Goal: Task Accomplishment & Management: Manage account settings

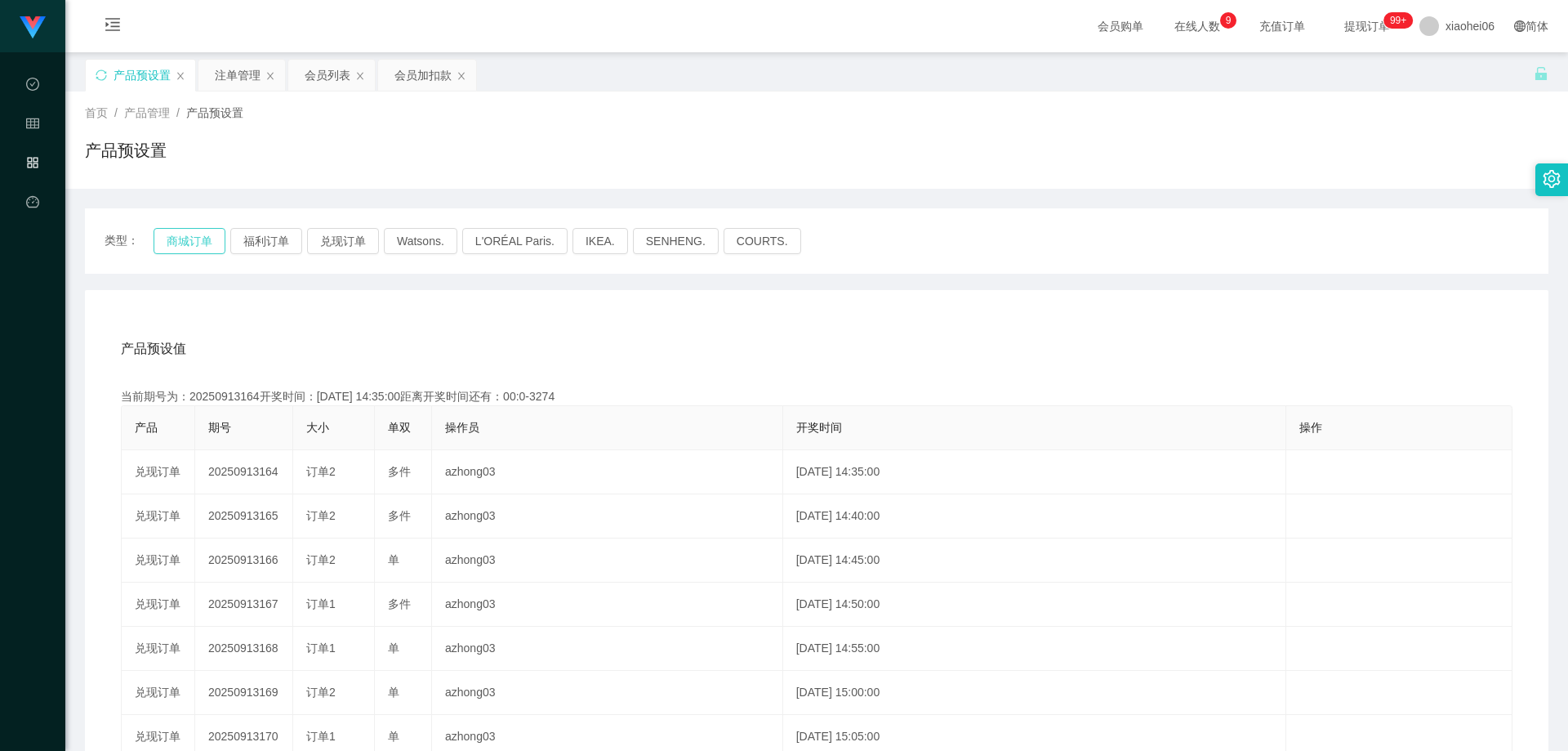
click at [180, 231] on button "商城订单" at bounding box center [190, 240] width 72 height 26
click at [359, 165] on div "产品预设置" at bounding box center [817, 157] width 1464 height 38
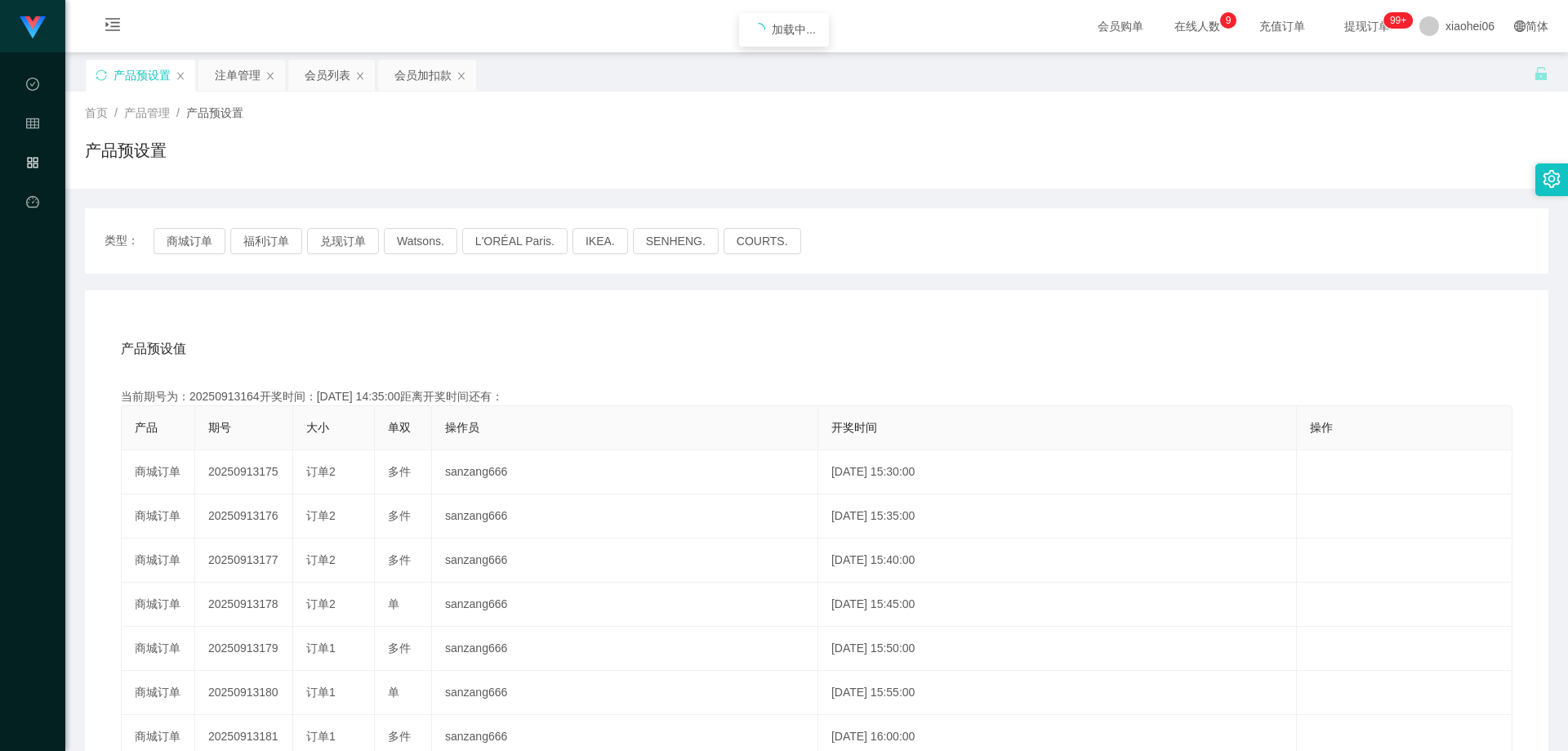
click at [413, 301] on div "产品预设值 添加期号 当前期号为：20250913164开奖时间：[DATE] 14:35:00距离开奖时间还有： 产品 期号 大小 单双 操作员 开奖时间 …" at bounding box center [817, 626] width 1464 height 673
click at [463, 343] on div "产品预设值 添加期号" at bounding box center [817, 349] width 1392 height 46
click at [464, 337] on div "产品预设值 添加期号" at bounding box center [817, 349] width 1392 height 46
click at [482, 333] on div "产品预设值 添加期号" at bounding box center [817, 349] width 1392 height 46
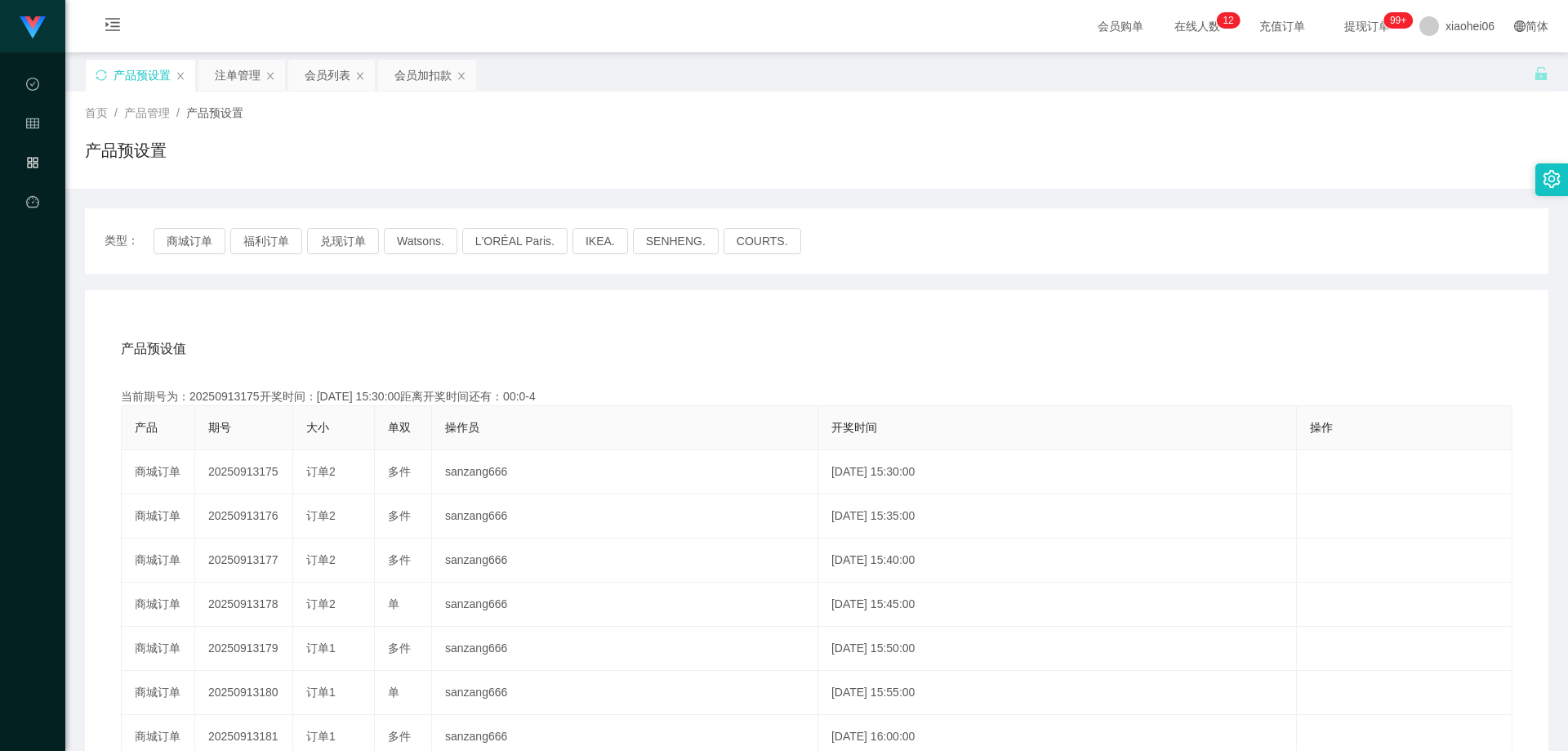
click at [327, 305] on div "产品预设值 添加期号 当前期号为：20250913175开奖时间：[DATE] 15:30:00距离开奖时间还有：00:0-4 产品 期号 大小 单双 操作员…" at bounding box center [817, 626] width 1464 height 673
click at [228, 72] on div "注单管理" at bounding box center [238, 75] width 46 height 31
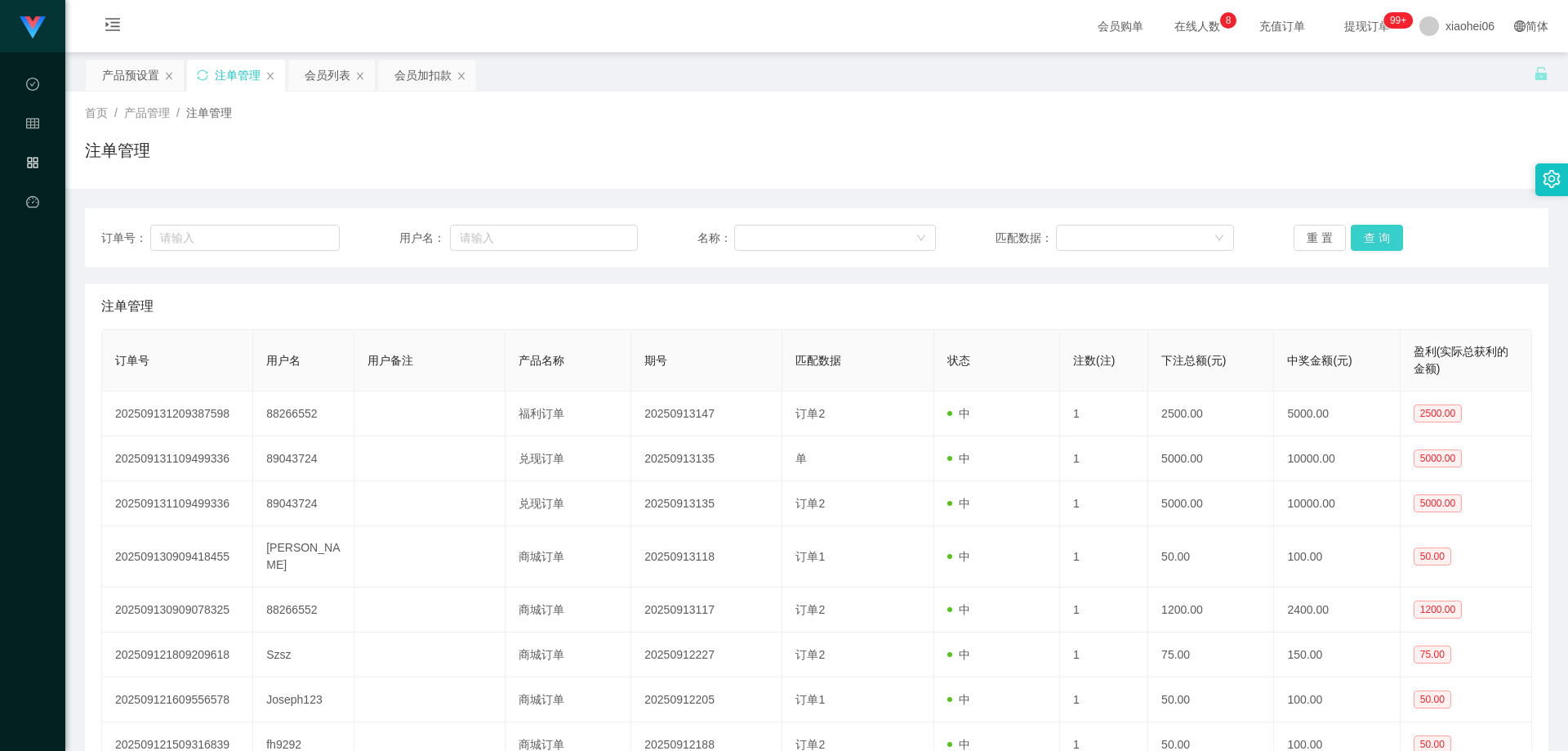
click at [1394, 233] on button "查 询" at bounding box center [1377, 238] width 52 height 26
click at [1380, 233] on div "重 置 查 询" at bounding box center [1413, 238] width 239 height 26
click at [1380, 233] on button "查 询" at bounding box center [1386, 238] width 70 height 26
click at [1380, 233] on div "重 置 查 询" at bounding box center [1413, 238] width 239 height 26
click at [1368, 233] on button "查 询" at bounding box center [1377, 238] width 52 height 26
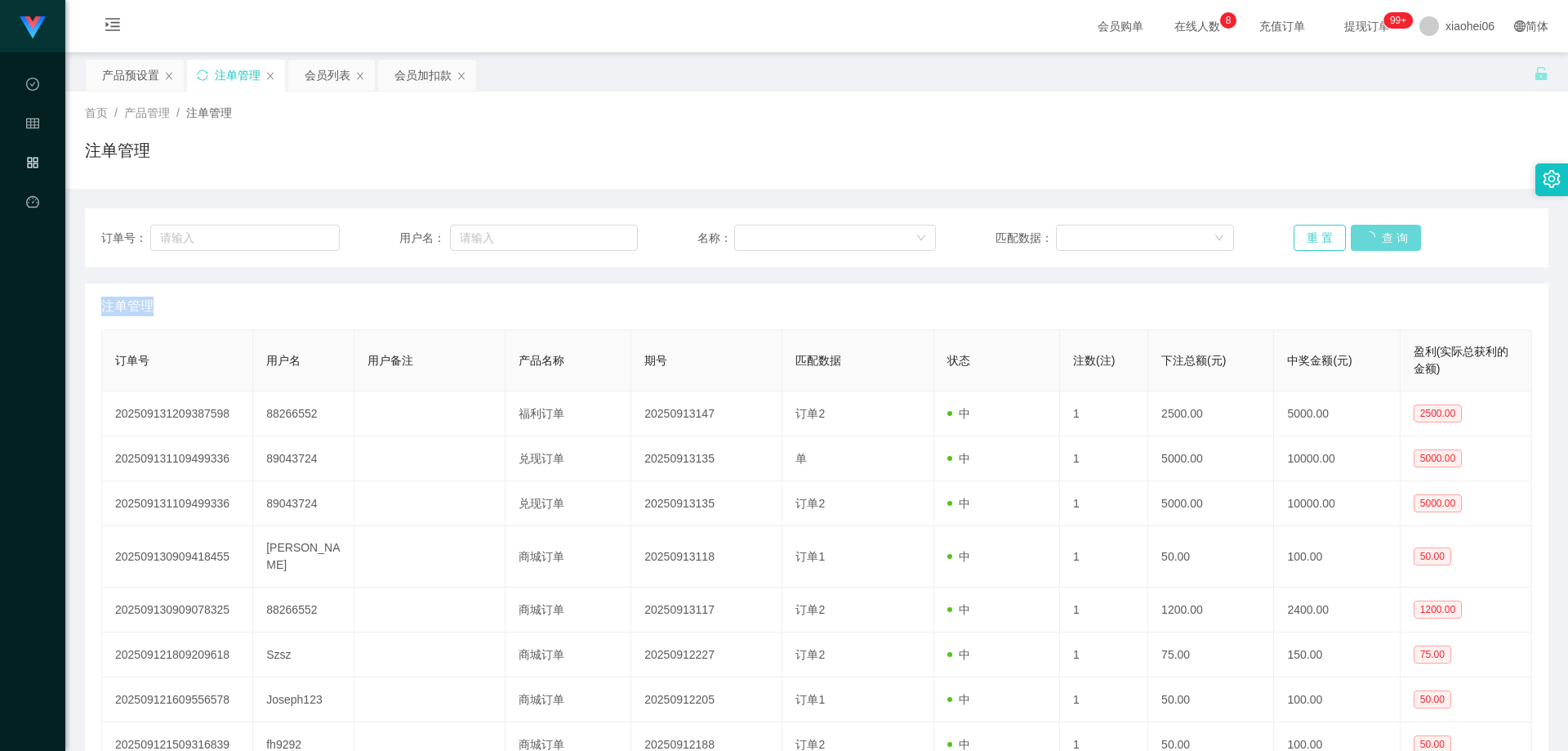
click at [1305, 242] on button "重 置" at bounding box center [1320, 238] width 52 height 26
click at [1279, 184] on div "首页 / 产品管理 / 注单管理 / 注单管理" at bounding box center [816, 140] width 1503 height 98
click at [1334, 231] on button "重 置" at bounding box center [1320, 238] width 52 height 26
click at [1319, 231] on button "重 置" at bounding box center [1320, 238] width 52 height 26
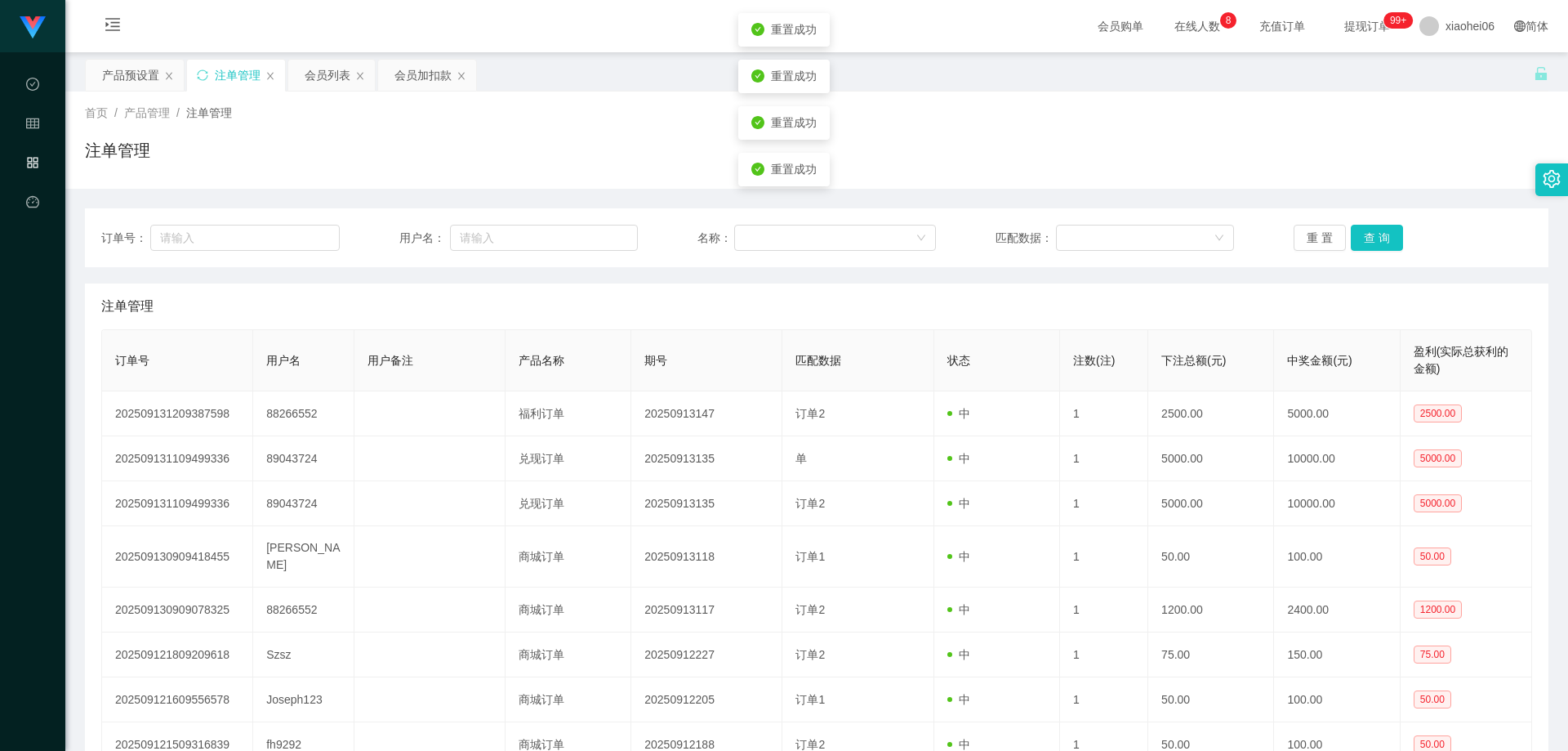
click at [1177, 174] on div "注单管理" at bounding box center [817, 157] width 1464 height 38
click at [199, 77] on icon "图标: sync" at bounding box center [202, 75] width 11 height 11
click at [632, 89] on div "产品预设置 注单管理 会员列表 会员加扣款" at bounding box center [809, 87] width 1449 height 56
click at [658, 300] on div "注单管理" at bounding box center [817, 306] width 1432 height 46
drag, startPoint x: 615, startPoint y: 185, endPoint x: 623, endPoint y: 228, distance: 43.7
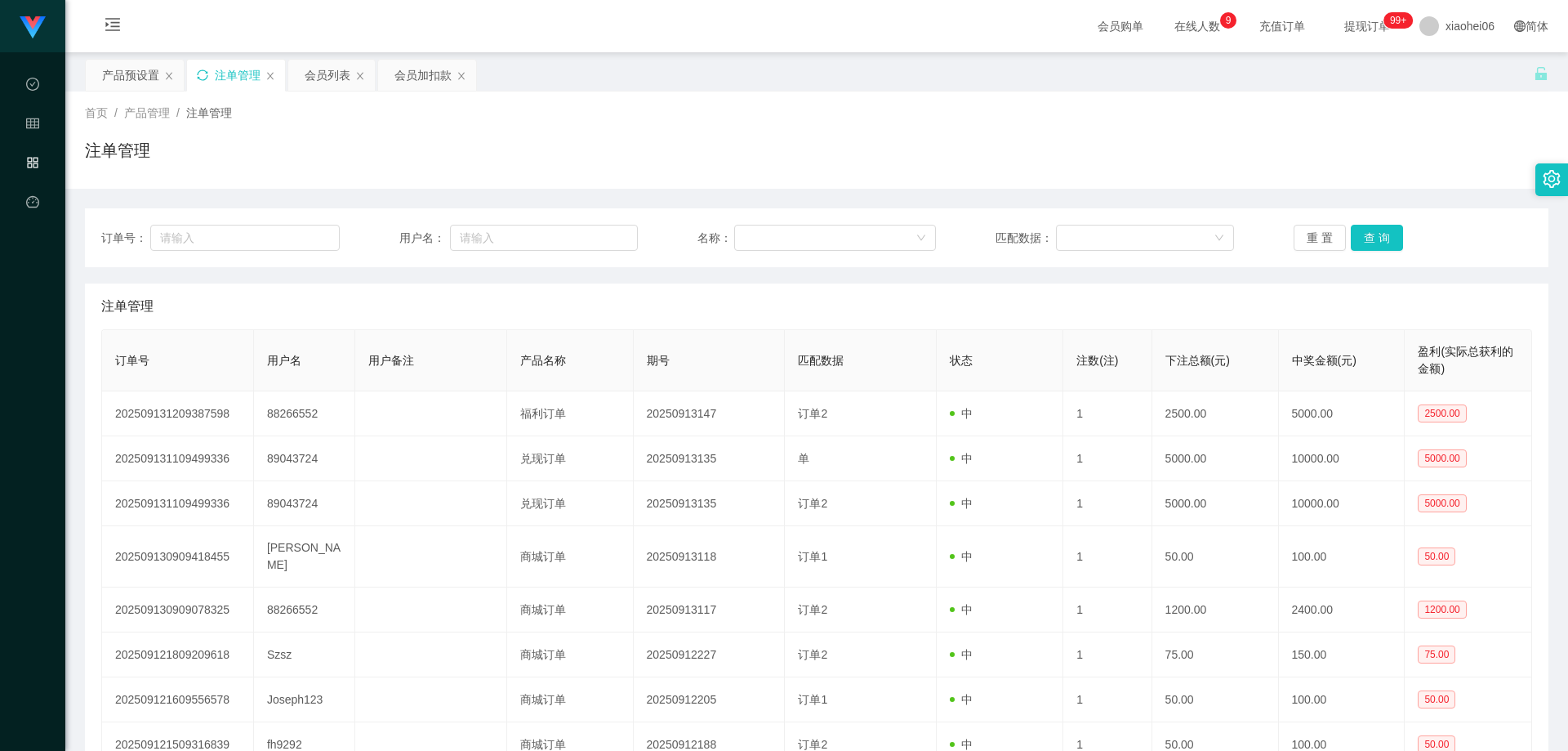
click at [615, 185] on div "首页 / 产品管理 / 注单管理 / 注单管理" at bounding box center [816, 140] width 1503 height 98
drag, startPoint x: 1099, startPoint y: 173, endPoint x: 1216, endPoint y: 220, distance: 126.1
click at [1100, 173] on div "注单管理" at bounding box center [817, 157] width 1464 height 38
click at [1311, 230] on button "重 置" at bounding box center [1320, 238] width 52 height 26
click at [1234, 125] on div "首页 / 产品管理 / 注单管理 / 注单管理" at bounding box center [817, 140] width 1464 height 71
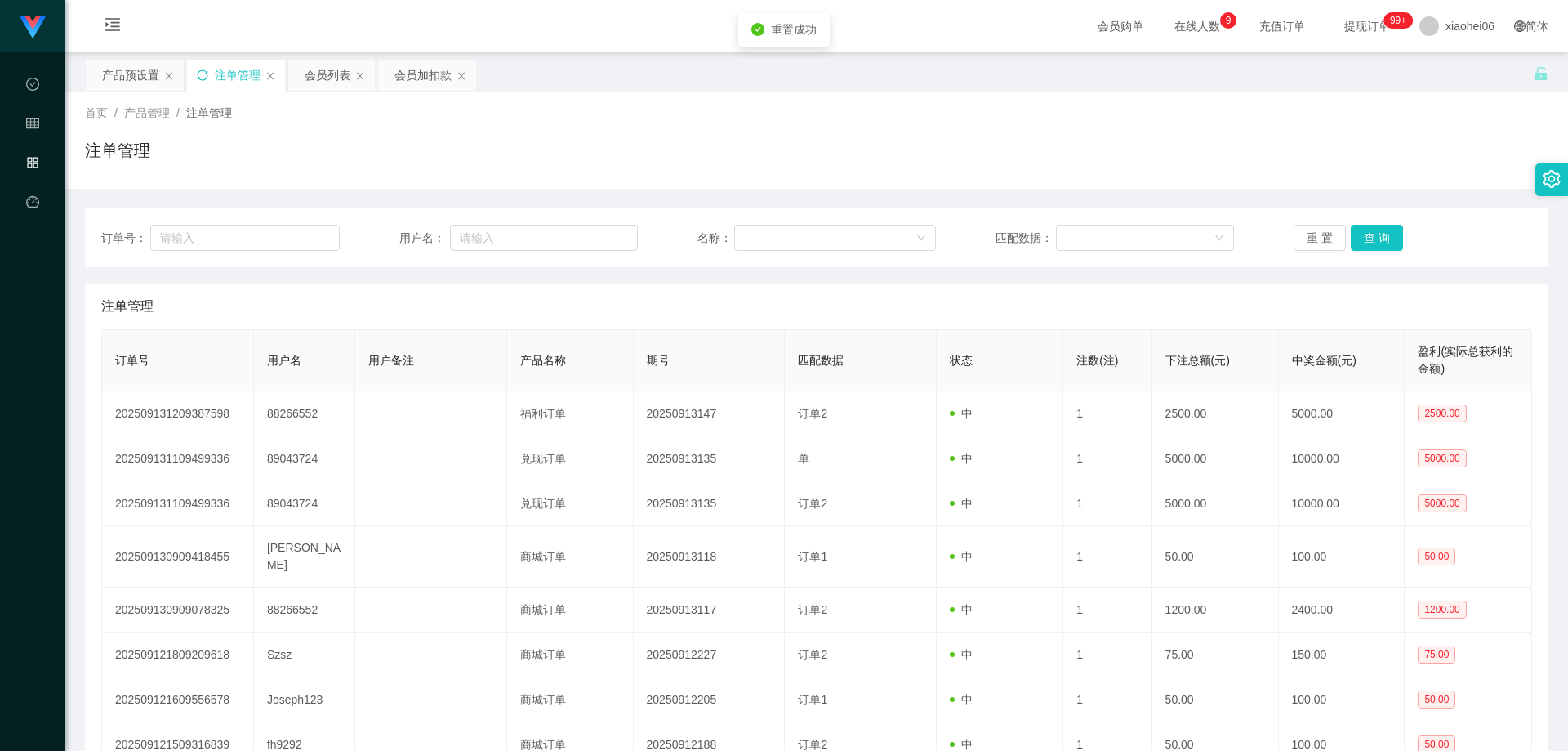
click at [969, 191] on div "订单号： 用户名： 名称： 匹配数据： 重 置 查 询 注单管理 订单号 用户名 用户备注 产品名称 期号 匹配数据 状态 注数(注) 下注总额(元) 中奖金…" at bounding box center [817, 549] width 1464 height 720
click at [796, 95] on div "首页 / 产品管理 / 注单管理 / 注单管理" at bounding box center [816, 140] width 1503 height 98
click at [515, 164] on div "注单管理" at bounding box center [817, 157] width 1464 height 38
click at [902, 142] on div "注单管理" at bounding box center [817, 157] width 1464 height 38
click at [1372, 231] on button "查 询" at bounding box center [1377, 238] width 52 height 26
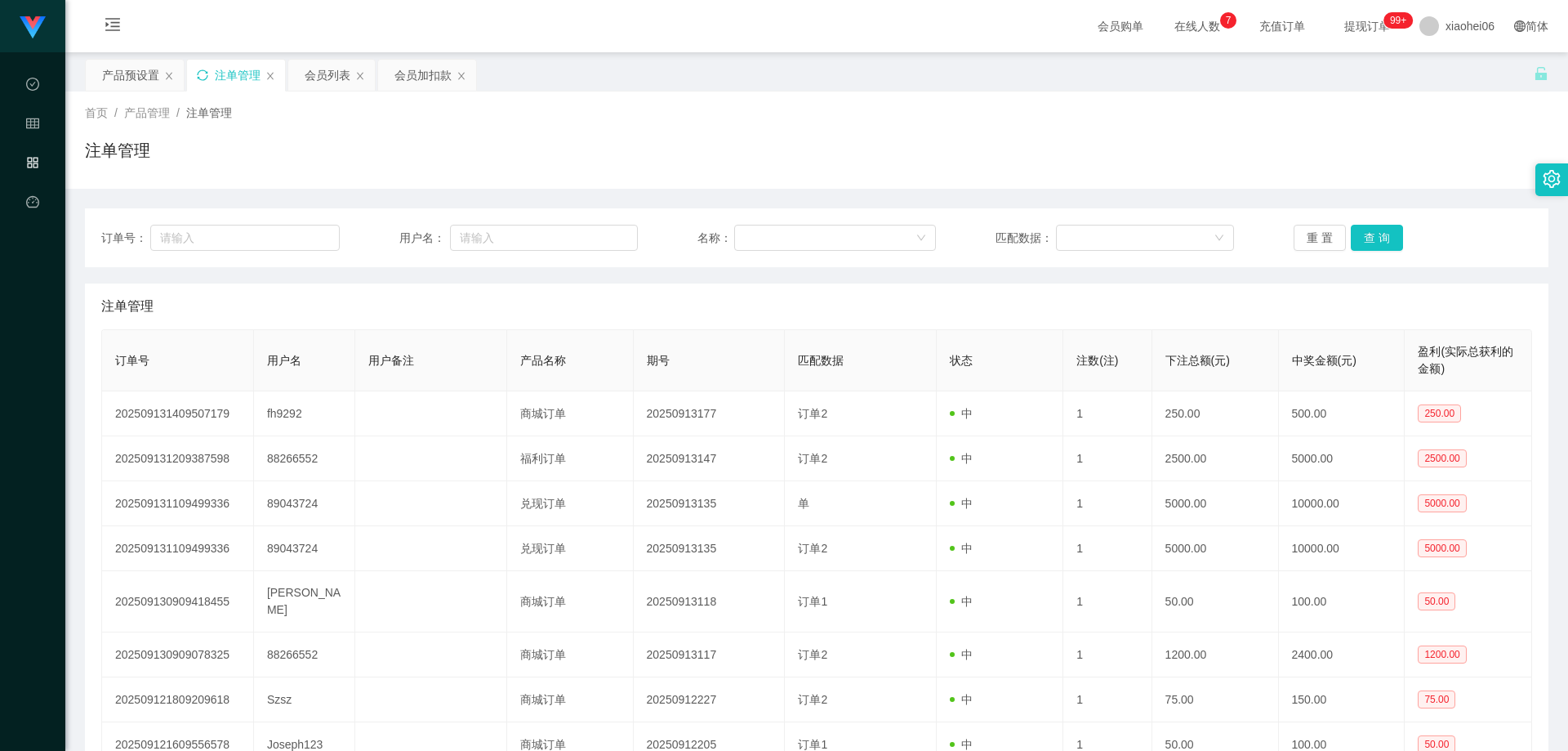
click at [1294, 155] on div "注单管理" at bounding box center [817, 157] width 1464 height 38
click at [1295, 155] on div "注单管理" at bounding box center [817, 157] width 1464 height 38
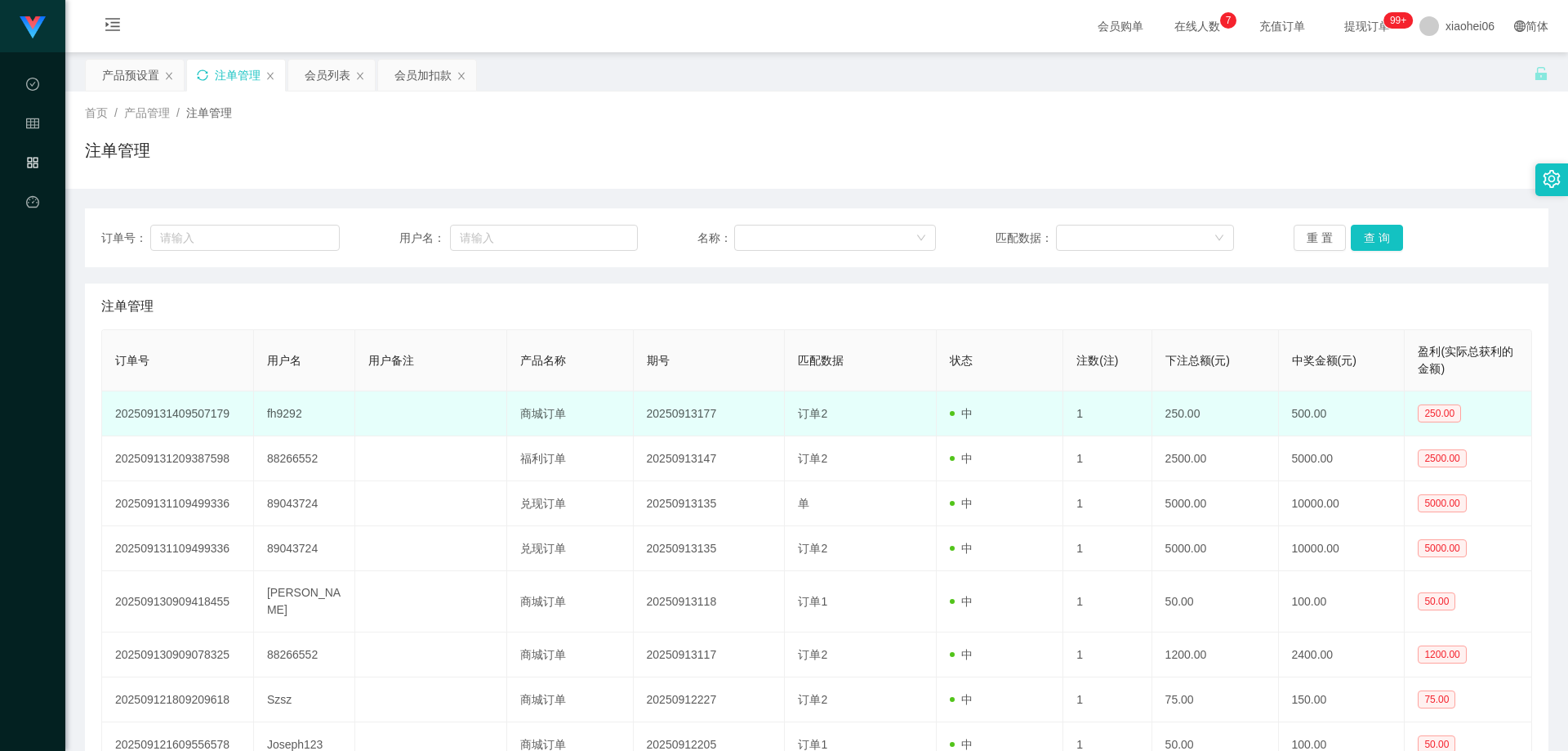
click at [293, 412] on td "fh9292" at bounding box center [305, 414] width 101 height 45
copy td "fh9292"
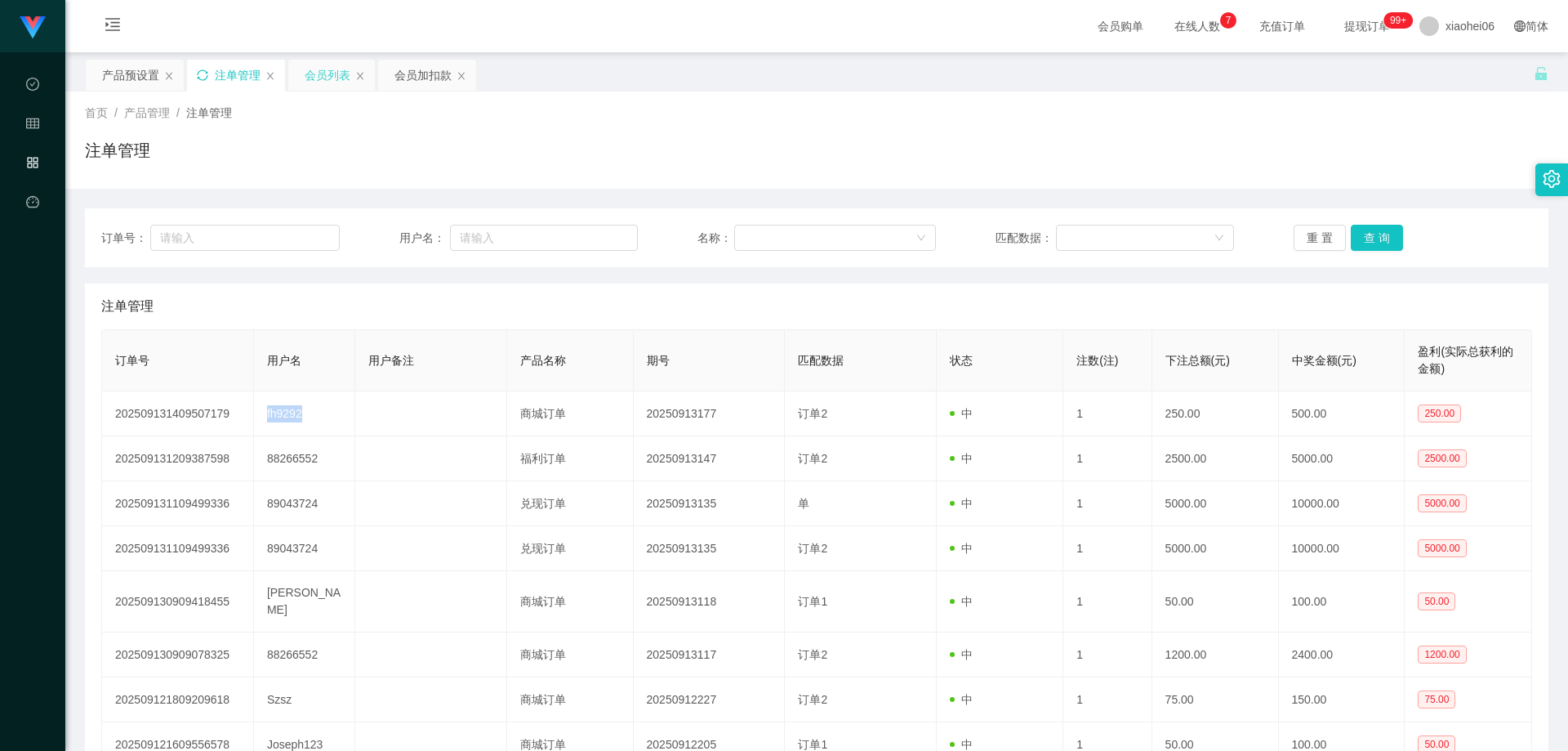
click at [348, 68] on div "会员列表" at bounding box center [327, 75] width 46 height 31
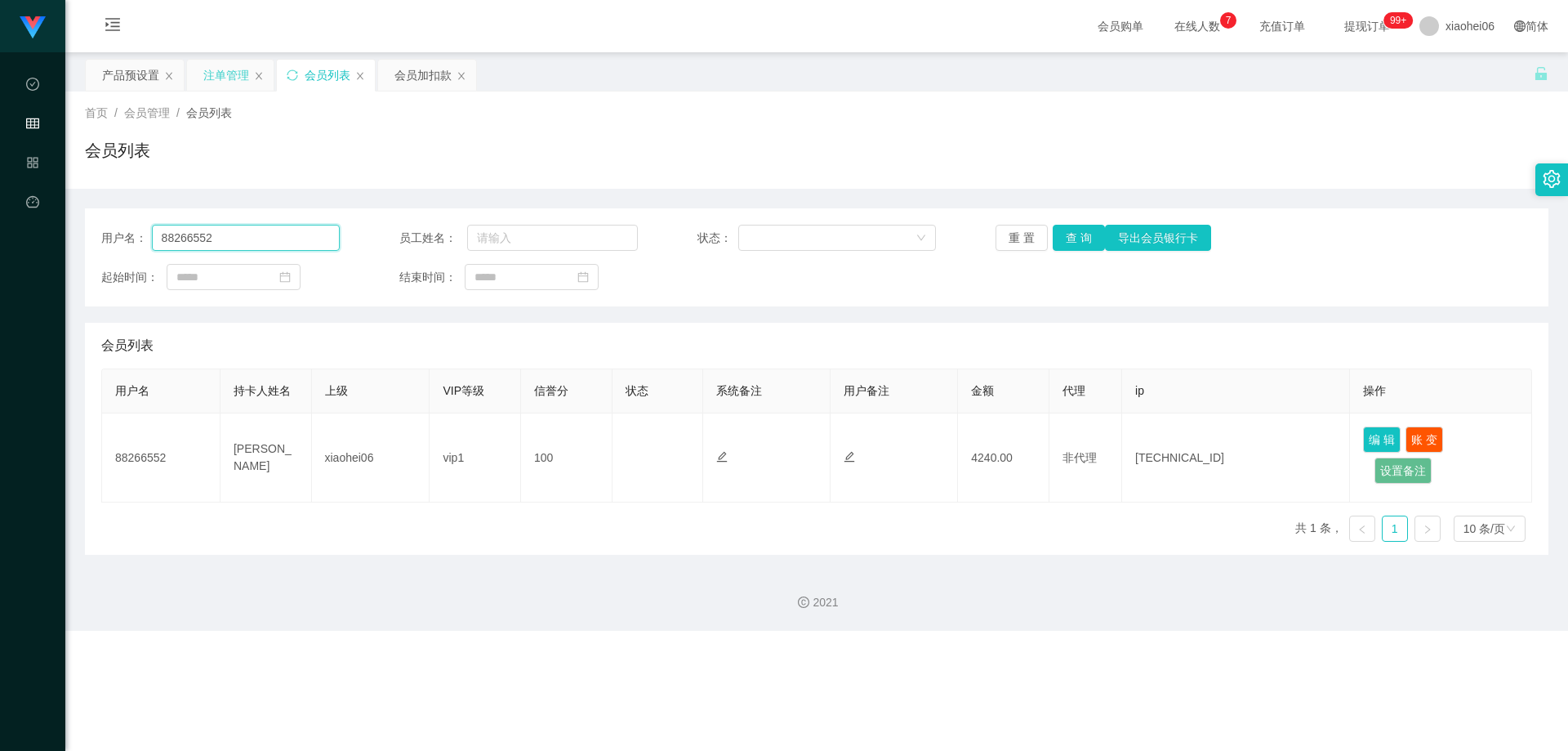
click at [265, 236] on input "88266552" at bounding box center [246, 238] width 188 height 26
paste input "fh929"
type input "fh9292"
click at [1059, 228] on button "查 询" at bounding box center [1079, 238] width 52 height 26
drag, startPoint x: 1031, startPoint y: 312, endPoint x: 1067, endPoint y: 320, distance: 36.9
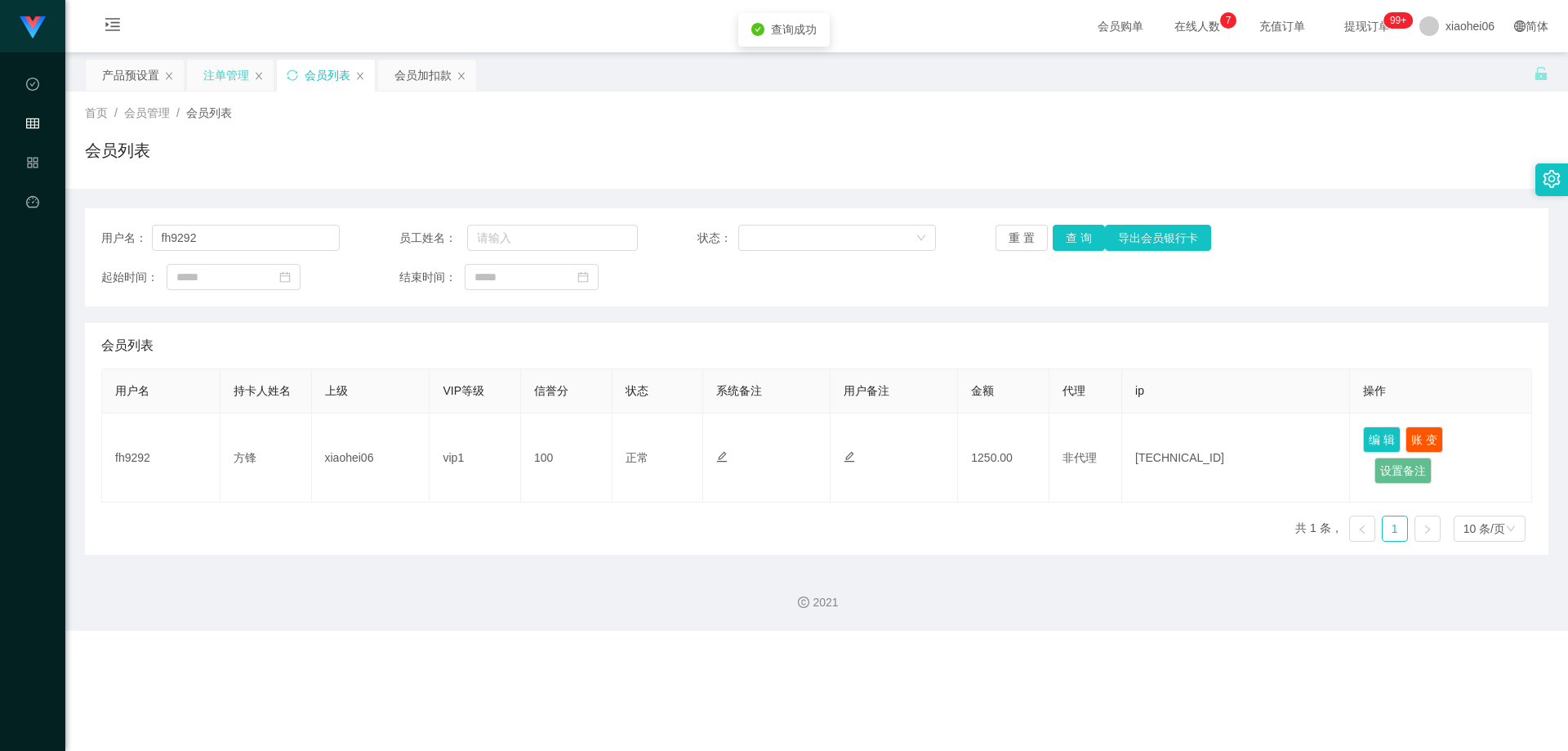
click at [1031, 312] on div "用户名： fh9292 员工姓名： 状态： 重 置 查 询 导出会员银行卡 起始时间： 结束时间： 会员列表 用户名 持卡人姓名 上级 VIP等级 信誉分 状…" at bounding box center [817, 380] width 1464 height 346
click at [1235, 308] on div "用户名： fh9292 员工姓名： 状态： 重 置 查 询 导出会员银行卡 起始时间： 结束时间： 会员列表 用户名 持卡人姓名 上级 VIP等级 信誉分 状…" at bounding box center [817, 380] width 1464 height 346
click at [1383, 273] on div "起始时间： 结束时间：" at bounding box center [817, 277] width 1432 height 26
